Goal: Task Accomplishment & Management: Complete application form

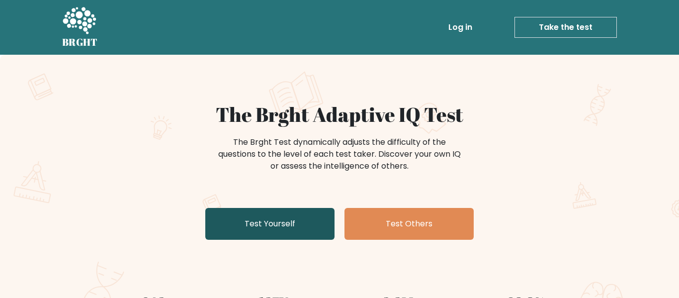
click at [308, 228] on link "Test Yourself" at bounding box center [269, 224] width 129 height 32
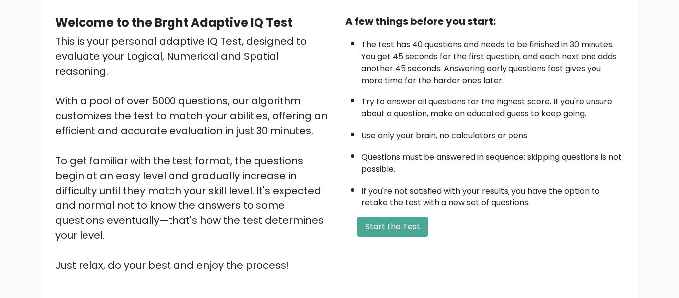
scroll to position [158, 0]
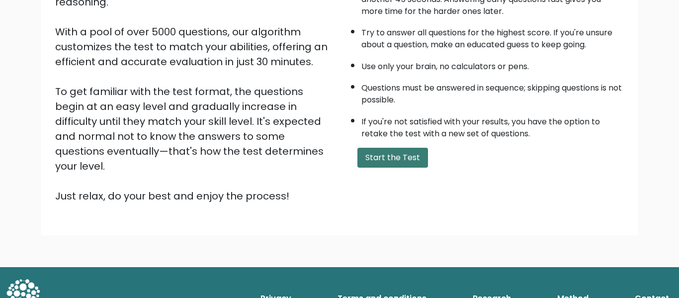
click at [371, 154] on button "Start the Test" at bounding box center [392, 158] width 71 height 20
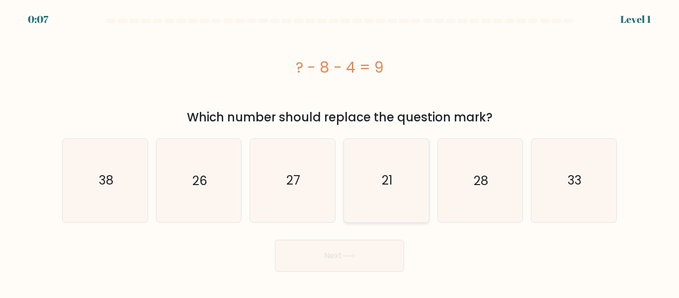
click at [351, 210] on icon "21" at bounding box center [386, 180] width 83 height 83
click at [340, 152] on input "d. 21" at bounding box center [339, 150] width 0 height 2
radio input "true"
click at [318, 266] on button "Next" at bounding box center [339, 256] width 129 height 32
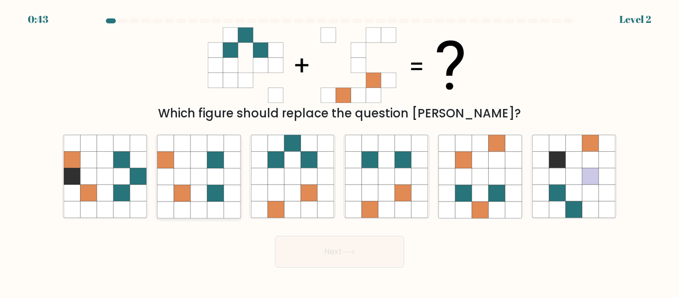
click at [187, 158] on icon at bounding box center [182, 160] width 16 height 16
click at [339, 152] on input "b." at bounding box center [339, 150] width 0 height 2
radio input "true"
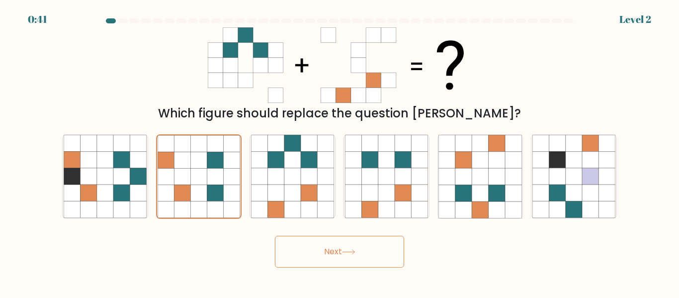
click at [349, 236] on button "Next" at bounding box center [339, 252] width 129 height 32
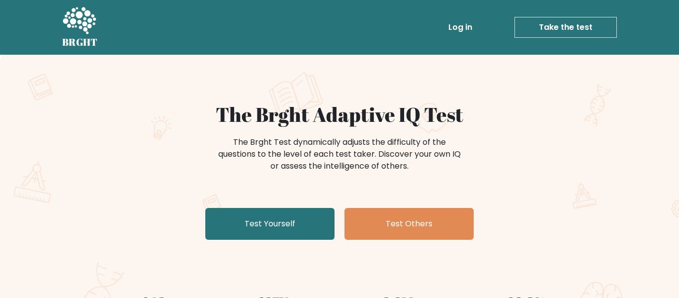
scroll to position [48, 0]
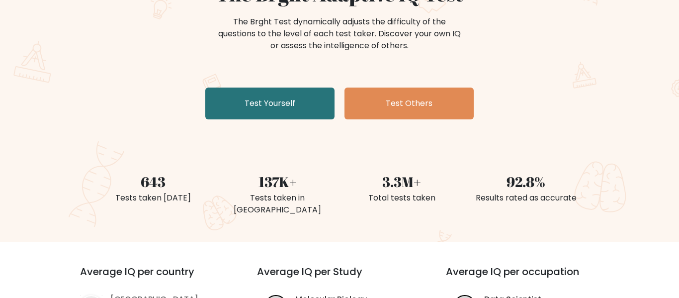
scroll to position [116, 0]
